Goal: Task Accomplishment & Management: Use online tool/utility

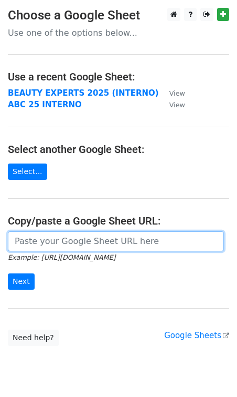
click at [40, 242] on input "url" at bounding box center [116, 241] width 216 height 20
paste input "[URL][DOMAIN_NAME]"
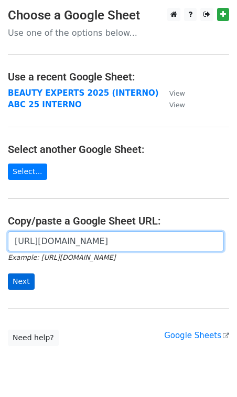
type input "[URL][DOMAIN_NAME]"
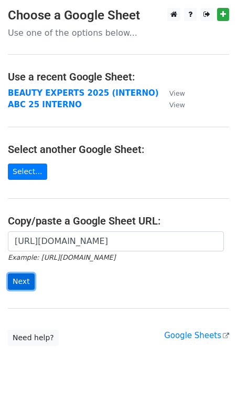
click at [21, 278] on input "Next" at bounding box center [21, 281] width 27 height 16
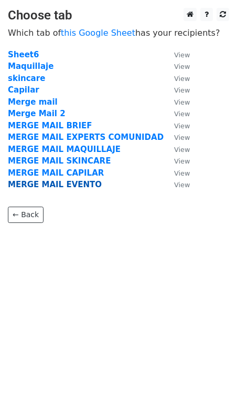
click at [53, 187] on strong "MERGE MAIL EVENTO" at bounding box center [55, 184] width 94 height 9
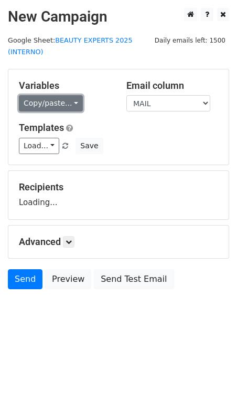
click at [41, 99] on link "Copy/paste..." at bounding box center [51, 103] width 64 height 16
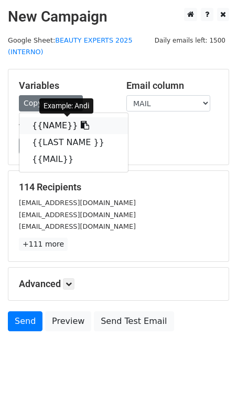
click at [39, 121] on link "{{NAME}}" at bounding box center [73, 125] width 109 height 17
